Goal: Task Accomplishment & Management: Complete application form

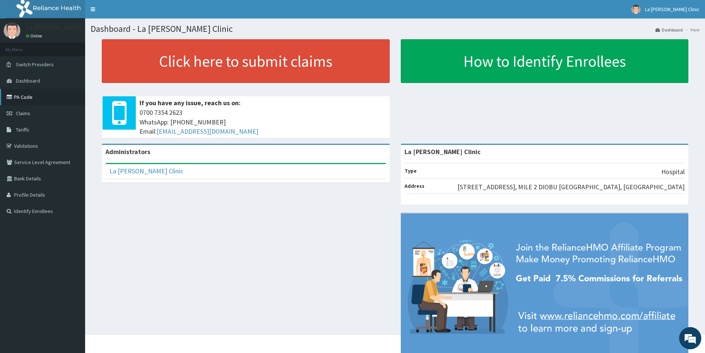
click at [25, 99] on link "PA Code" at bounding box center [42, 97] width 85 height 16
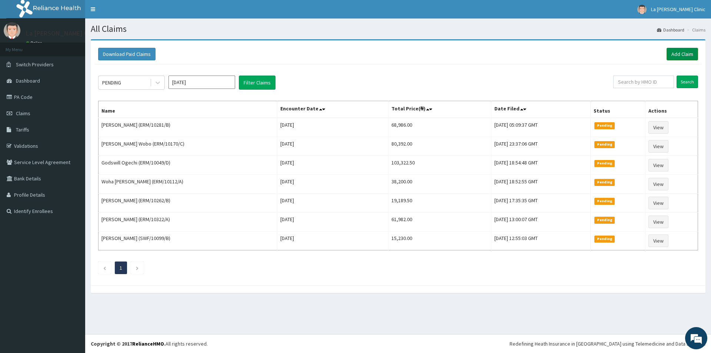
click at [679, 54] on link "Add Claim" at bounding box center [681, 54] width 31 height 13
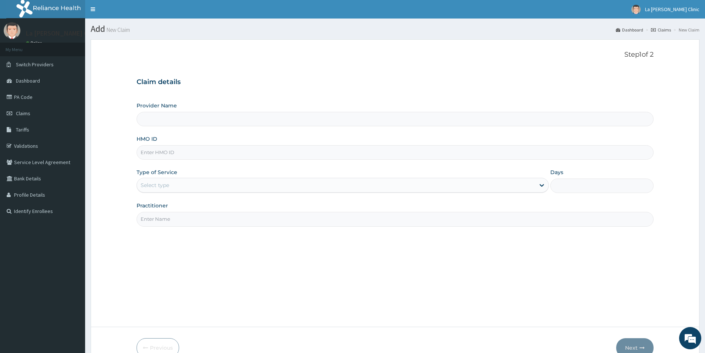
type input "La [PERSON_NAME] Clinic"
click at [182, 153] on input "HMO ID" at bounding box center [395, 152] width 517 height 14
type input "SWF/10099/D"
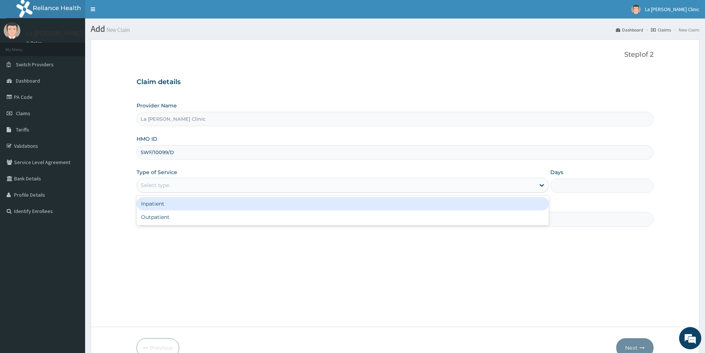
click at [179, 186] on div "Select type" at bounding box center [336, 185] width 398 height 12
click at [180, 203] on div "Inpatient" at bounding box center [343, 203] width 412 height 13
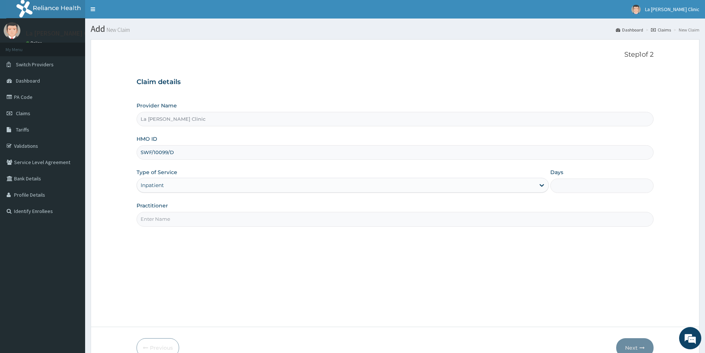
click at [568, 184] on input "Days" at bounding box center [602, 185] width 103 height 14
type input "2"
click at [268, 218] on input "Practitioner" at bounding box center [395, 219] width 517 height 14
type input "DR AMAEFULE STANLEY"
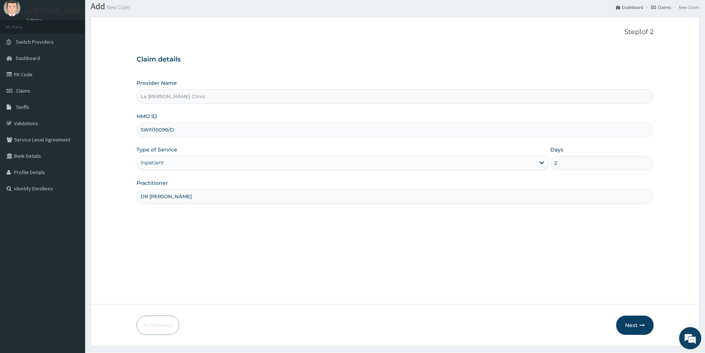
scroll to position [40, 0]
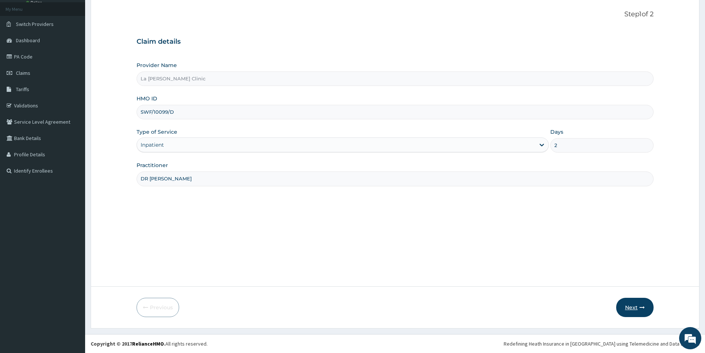
click at [632, 305] on button "Next" at bounding box center [634, 307] width 37 height 19
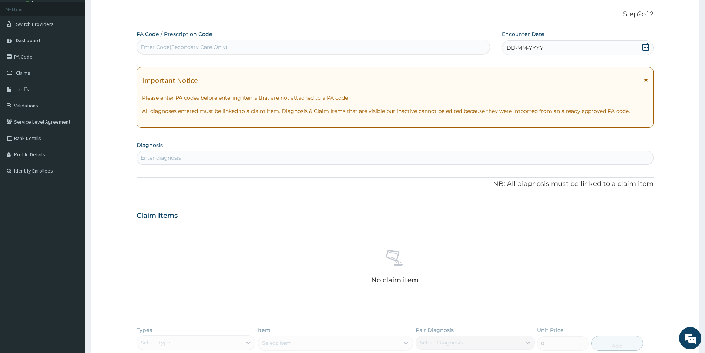
click at [364, 46] on div "Enter Code(Secondary Care Only)" at bounding box center [313, 47] width 353 height 12
paste input "PA/BD6F82"
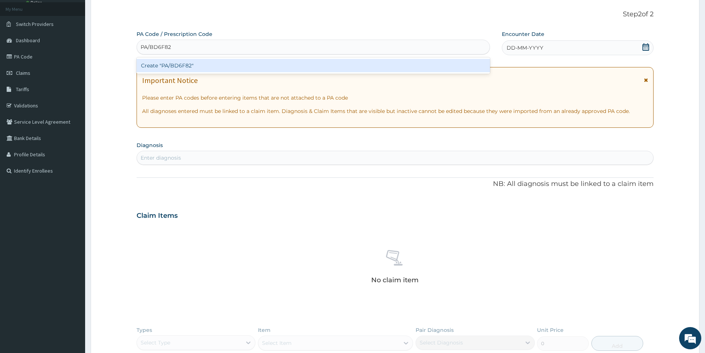
type input "PA/BD6F82"
click at [337, 67] on div "Create "PA/BD6F82"" at bounding box center [314, 65] width 354 height 13
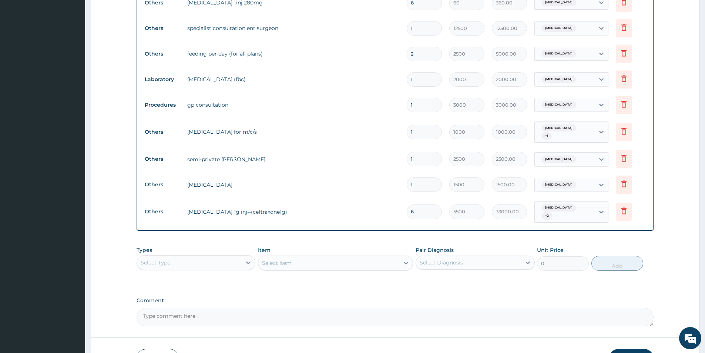
scroll to position [422, 0]
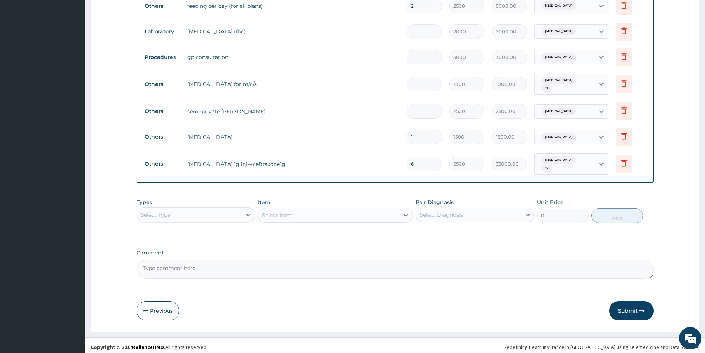
click at [629, 308] on button "Submit" at bounding box center [631, 310] width 44 height 19
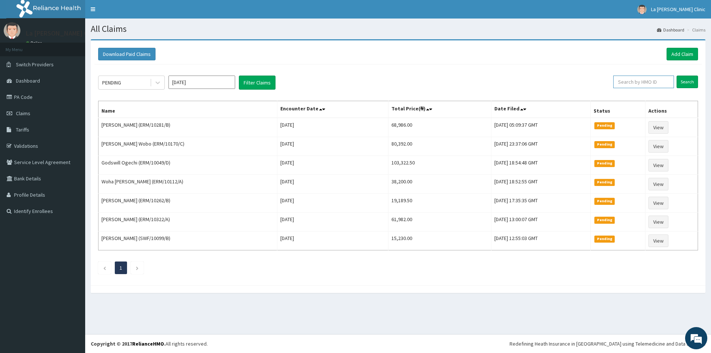
click at [650, 80] on input "text" at bounding box center [643, 82] width 61 height 13
type input "SWF/10099/D"
click at [691, 81] on input "Search" at bounding box center [686, 82] width 21 height 13
